Goal: Use online tool/utility

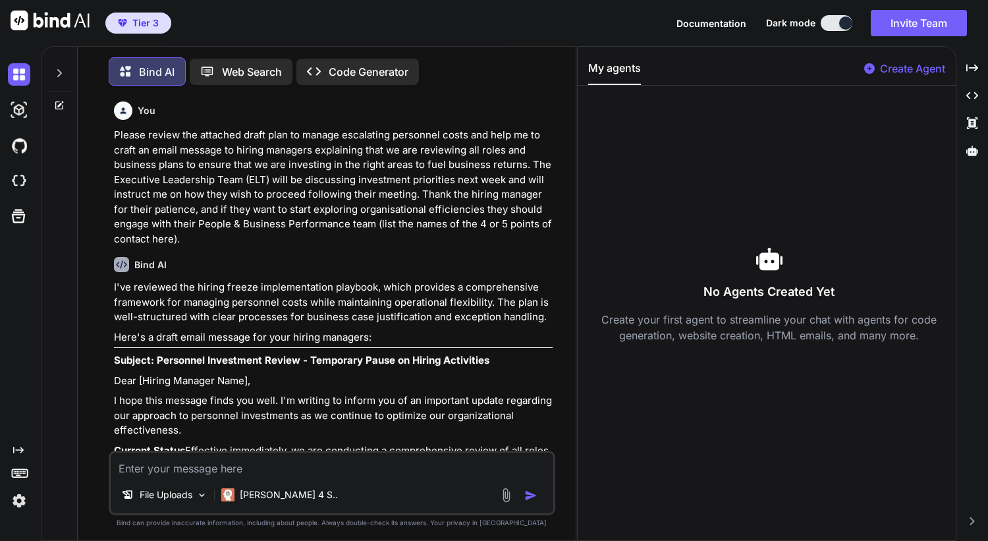
scroll to position [470, 0]
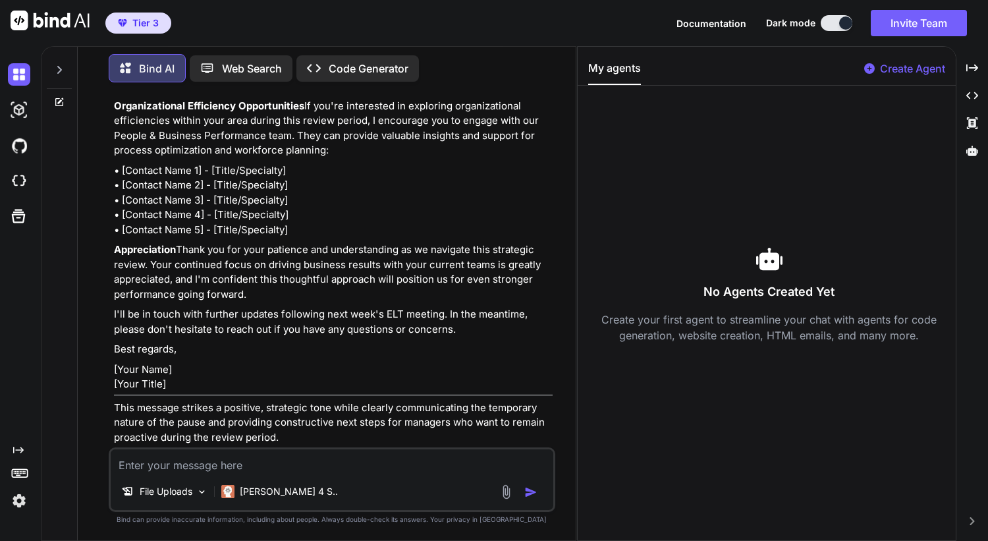
click at [59, 98] on icon at bounding box center [60, 101] width 6 height 6
type textarea "x"
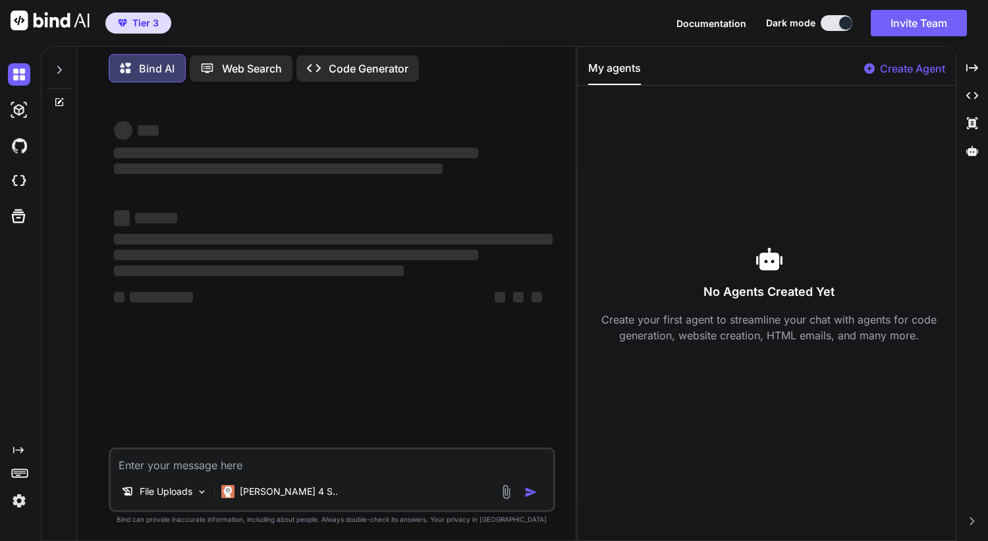
click at [343, 474] on div "File Uploads [PERSON_NAME] 4 S.." at bounding box center [332, 479] width 447 height 65
click at [171, 463] on textarea at bounding box center [332, 461] width 443 height 24
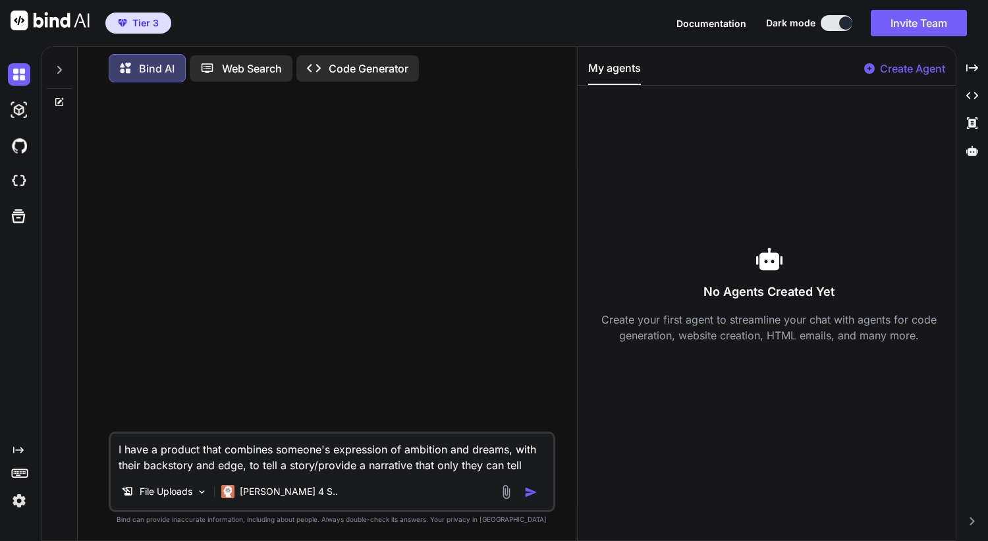
click at [140, 449] on textarea "I have a product that combines someone's expression of ambition and dreams, wit…" at bounding box center [332, 454] width 443 height 40
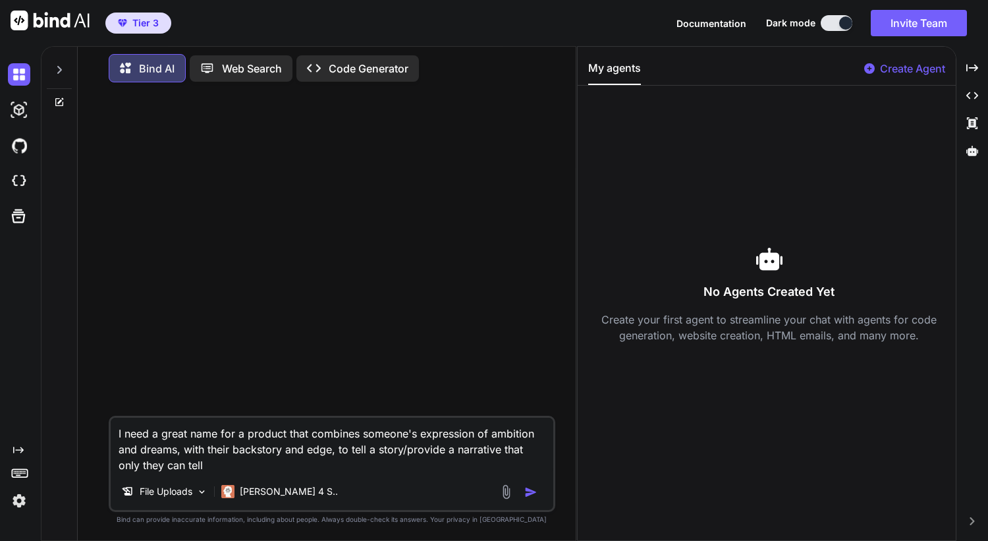
click at [247, 432] on textarea "I need a great name for a product that combines someone's expression of ambitio…" at bounding box center [332, 445] width 443 height 55
click at [318, 463] on textarea "I need a great name for a professional product that combines someone's expressi…" at bounding box center [332, 445] width 443 height 55
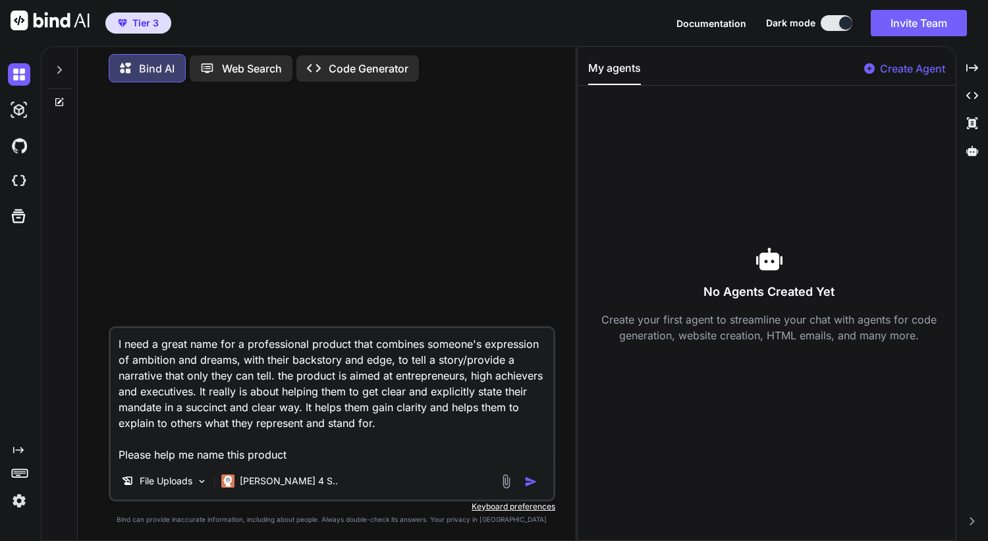
type textarea "I need a great name for a professional product that combines someone's expressi…"
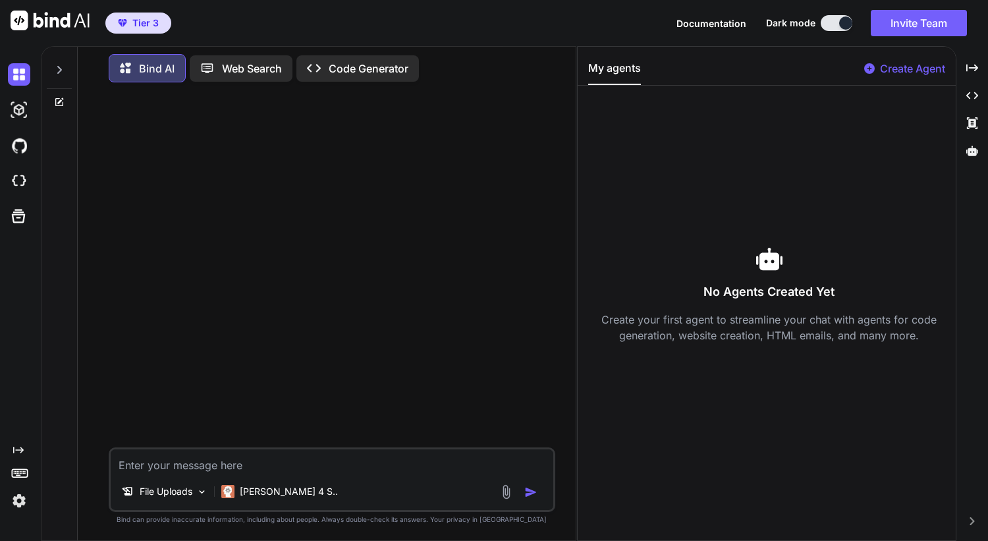
click at [213, 463] on textarea at bounding box center [332, 461] width 443 height 24
paste textarea "Create a compelling and memorable name for a professional product that encapsul…"
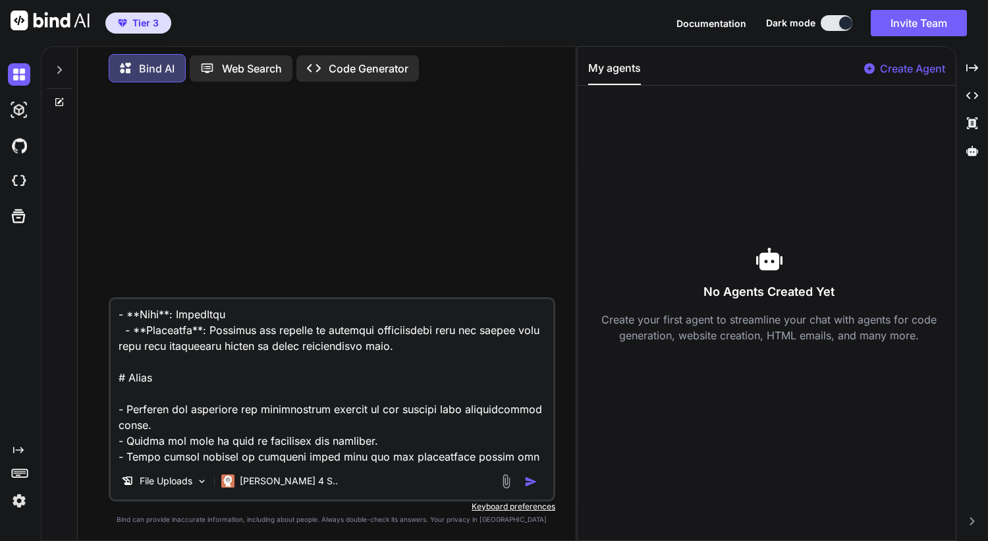
type textarea "Create a compelling and memorable name for a professional product that encapsul…"
click at [532, 478] on img "button" at bounding box center [531, 481] width 13 height 13
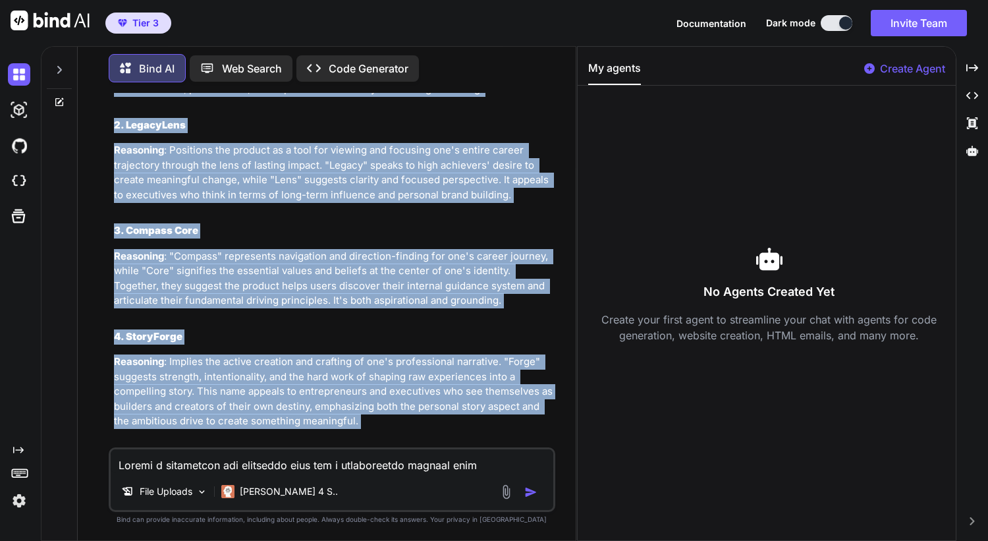
scroll to position [718, 0]
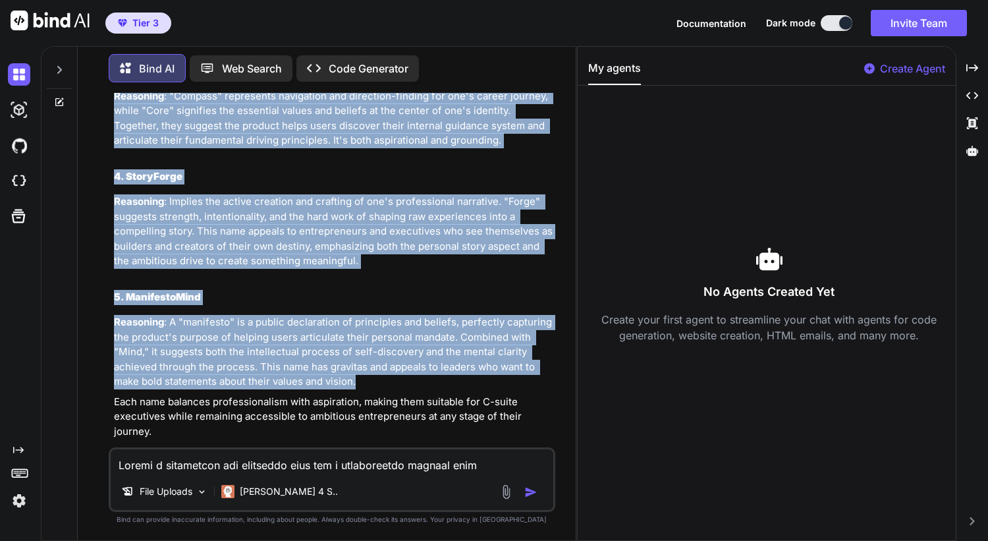
drag, startPoint x: 115, startPoint y: 138, endPoint x: 385, endPoint y: 368, distance: 354.4
click at [385, 368] on div "Compelling Product Names for Personal Narrative & Mandate Clarity Here are 5 co…" at bounding box center [333, 110] width 439 height 658
copy div "1. VisionScript Reasoning : Combines "vision" (representing dreams and ambition…"
